Goal: Task Accomplishment & Management: Use online tool/utility

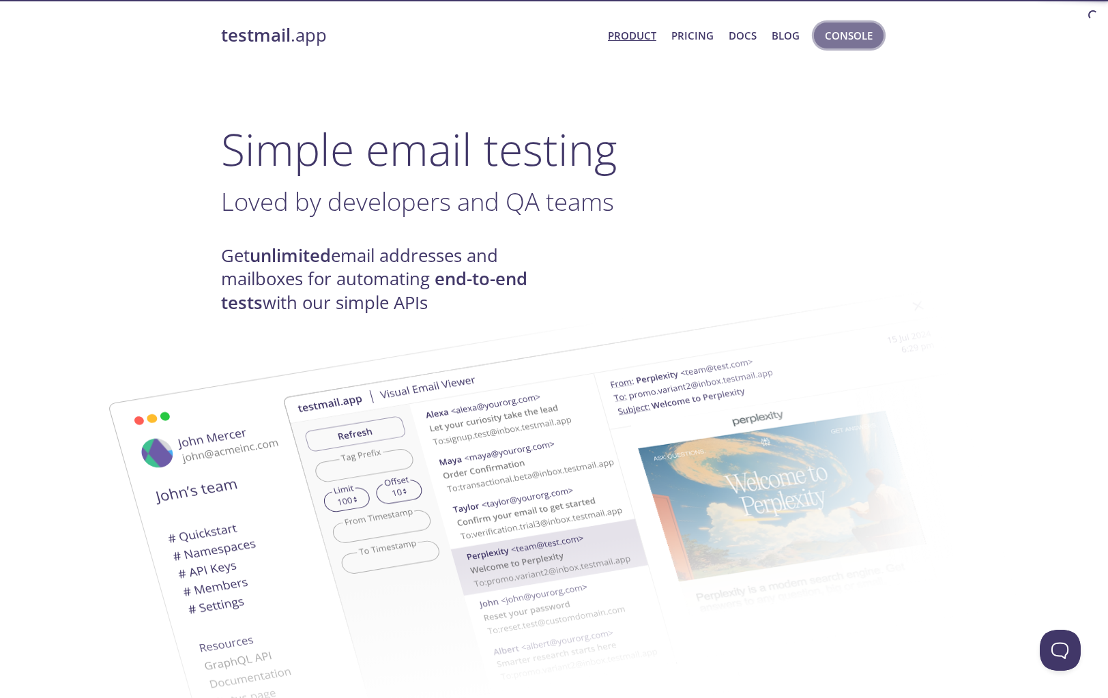
click at [837, 33] on span "Console" at bounding box center [849, 36] width 48 height 18
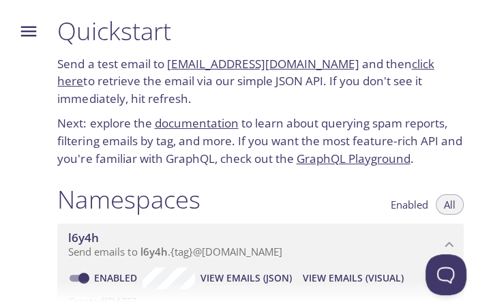
drag, startPoint x: 168, startPoint y: 67, endPoint x: 332, endPoint y: 68, distance: 163.8
click at [332, 68] on p "Send a test email to [EMAIL_ADDRESS][DOMAIN_NAME] and then click here to retrie…" at bounding box center [260, 81] width 407 height 53
copy p "[EMAIL_ADDRESS][DOMAIN_NAME]"
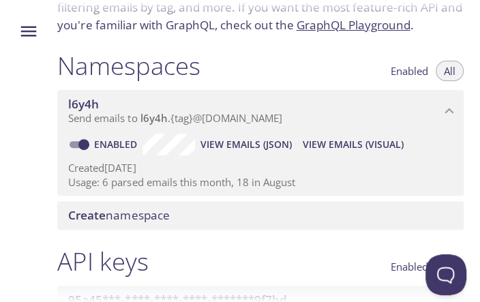
scroll to position [167, 0]
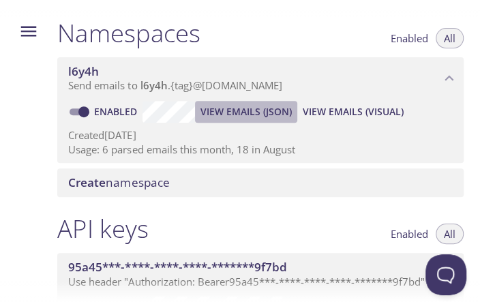
click at [247, 113] on span "View Emails (JSON)" at bounding box center [246, 112] width 91 height 16
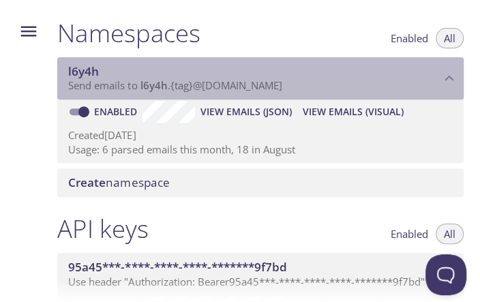
drag, startPoint x: 141, startPoint y: 86, endPoint x: 201, endPoint y: 87, distance: 60.1
click at [201, 87] on span "Send emails to l6y4h . {tag} @[DOMAIN_NAME]" at bounding box center [175, 85] width 214 height 14
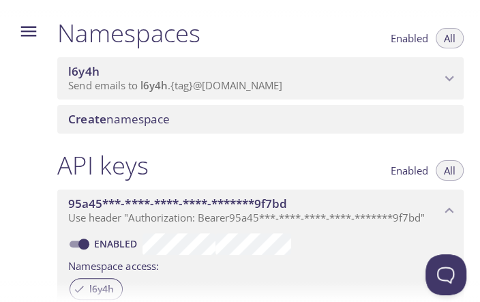
click at [240, 108] on div "Create namespace" at bounding box center [260, 119] width 407 height 29
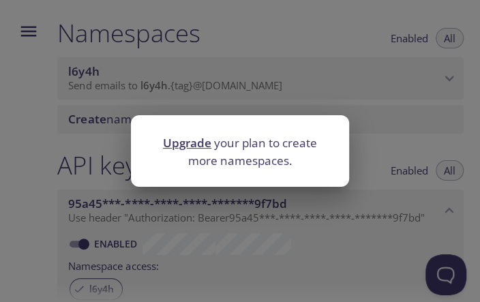
click at [244, 82] on div "Upgrade your plan to create more namespaces." at bounding box center [240, 151] width 480 height 302
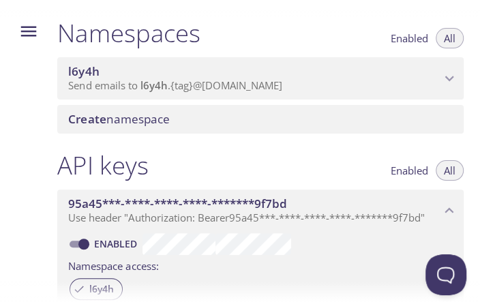
click at [244, 83] on span "Send emails to l6y4h . {tag} @[DOMAIN_NAME]" at bounding box center [175, 85] width 214 height 14
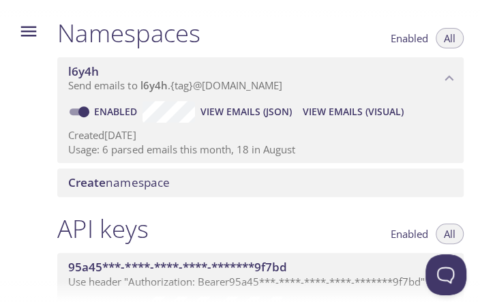
click at [253, 111] on span "View Emails (JSON)" at bounding box center [246, 112] width 91 height 16
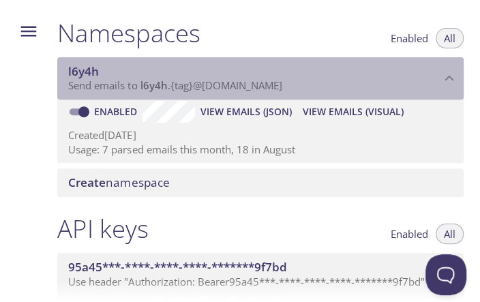
drag, startPoint x: 140, startPoint y: 88, endPoint x: 169, endPoint y: 89, distance: 28.7
click at [169, 89] on span "Send emails to l6y4h . {tag} @[DOMAIN_NAME]" at bounding box center [175, 85] width 214 height 14
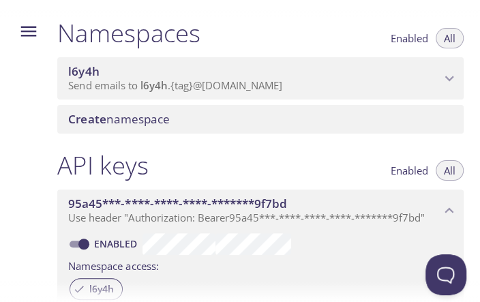
scroll to position [0, 0]
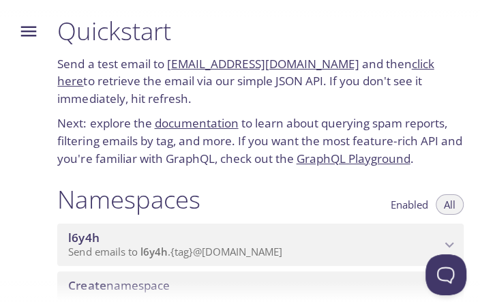
drag, startPoint x: 167, startPoint y: 68, endPoint x: 332, endPoint y: 69, distance: 165.8
click at [332, 69] on p "Send a test email to [EMAIL_ADDRESS][DOMAIN_NAME] and then click here to retrie…" at bounding box center [260, 81] width 407 height 53
copy p "[EMAIL_ADDRESS][DOMAIN_NAME]"
